Goal: Contribute content: Add original content to the website for others to see

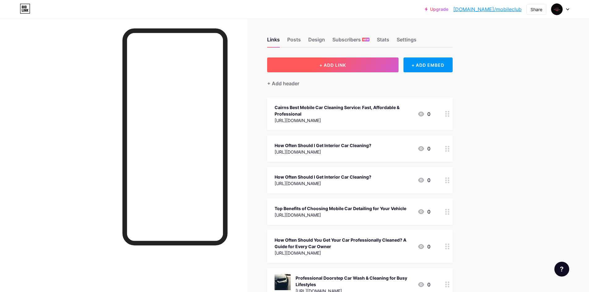
click at [363, 62] on button "+ ADD LINK" at bounding box center [332, 64] width 131 height 15
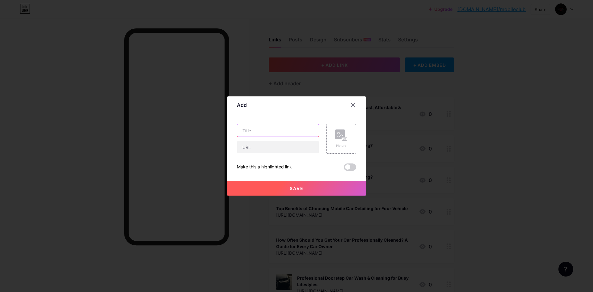
click at [280, 130] on input "text" at bounding box center [278, 130] width 82 height 12
click at [265, 150] on input "text" at bounding box center [278, 147] width 82 height 12
paste input "[URL][DOMAIN_NAME]"
type input "[URL][DOMAIN_NAME]"
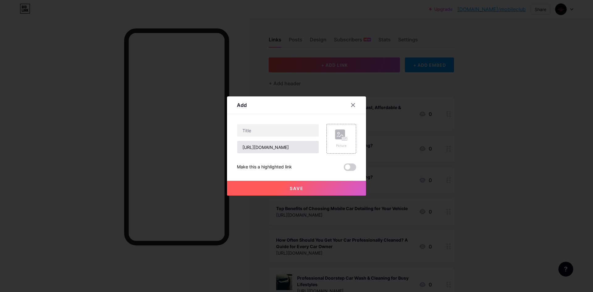
scroll to position [0, 0]
click at [256, 131] on input "text" at bounding box center [278, 130] width 82 height 12
paste input "Mobile Car Detailing in Cairns – Interior & Exterior Perfection"
type input "Mobile Car Detailing in Cairns – Interior & Exterior Perfection"
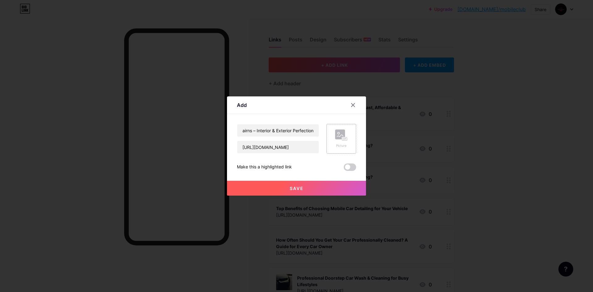
click at [335, 138] on icon at bounding box center [341, 134] width 12 height 11
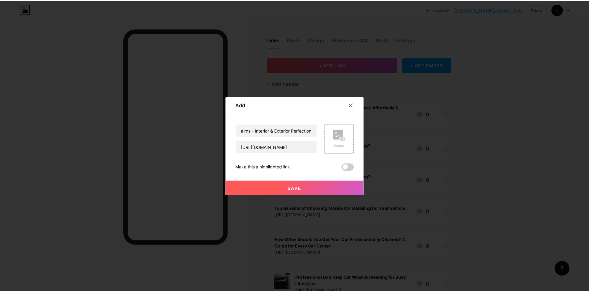
scroll to position [0, 0]
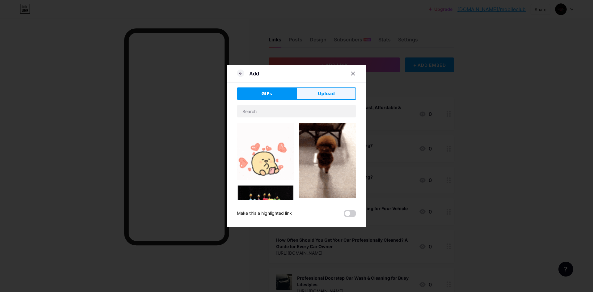
click at [324, 92] on span "Upload" at bounding box center [326, 94] width 17 height 6
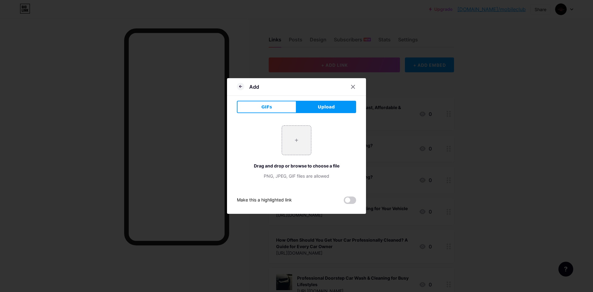
click at [326, 106] on span "Upload" at bounding box center [326, 107] width 17 height 6
click at [299, 142] on input "file" at bounding box center [296, 140] width 29 height 29
type input "C:\fakepath\Best Mobile Car Detailing in [GEOGRAPHIC_DATA]jpg"
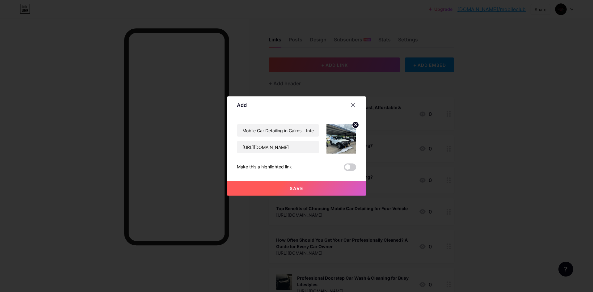
click at [309, 187] on button "Save" at bounding box center [296, 188] width 139 height 15
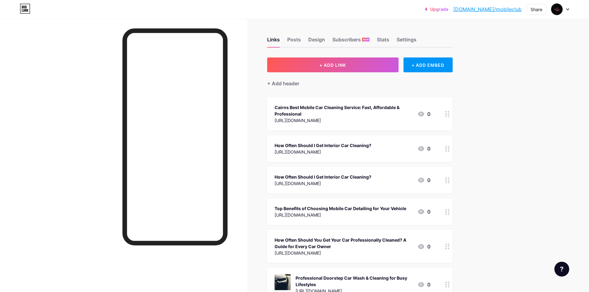
click at [505, 9] on link "[DOMAIN_NAME]/mobileclub" at bounding box center [487, 9] width 68 height 7
